Goal: Task Accomplishment & Management: Use online tool/utility

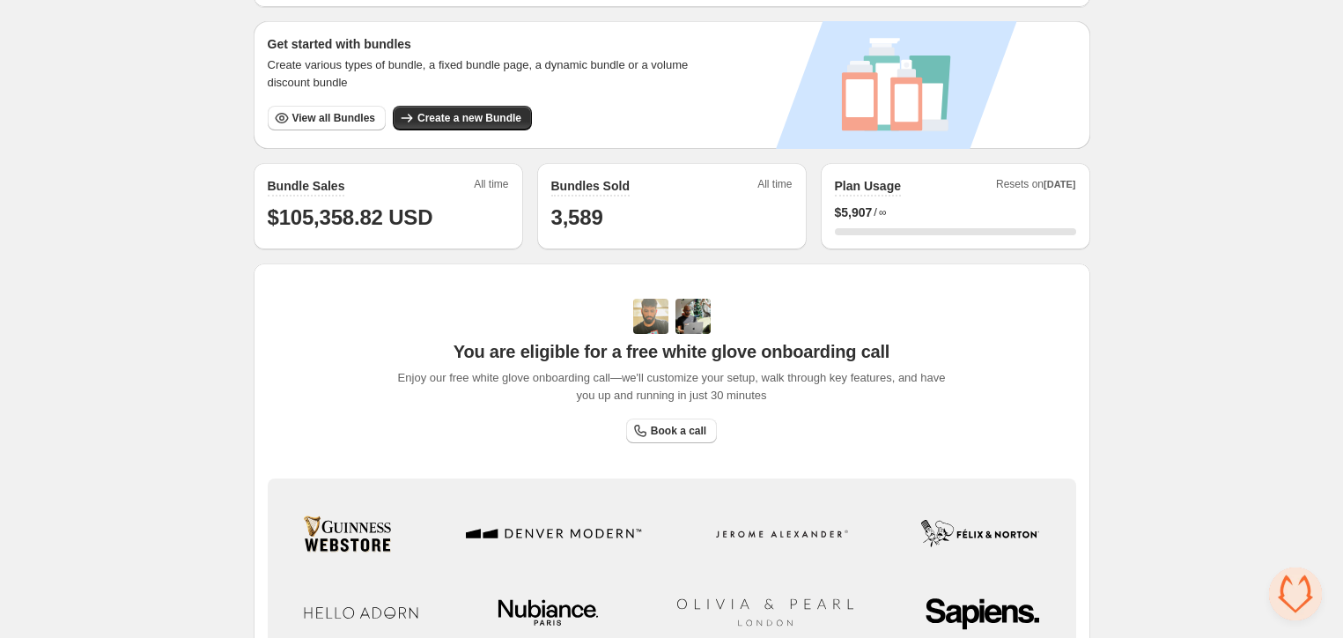
scroll to position [474, 0]
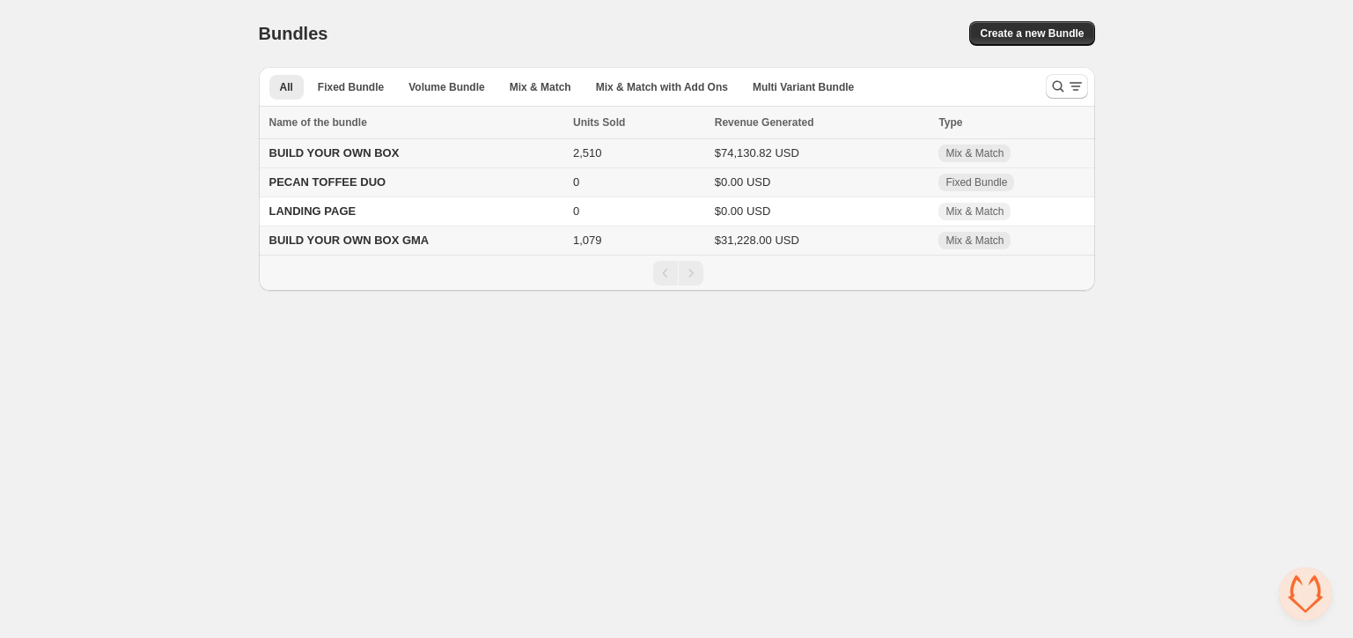
click at [358, 149] on span "BUILD YOUR OWN BOX" at bounding box center [334, 152] width 130 height 13
